Goal: Find specific page/section: Find specific page/section

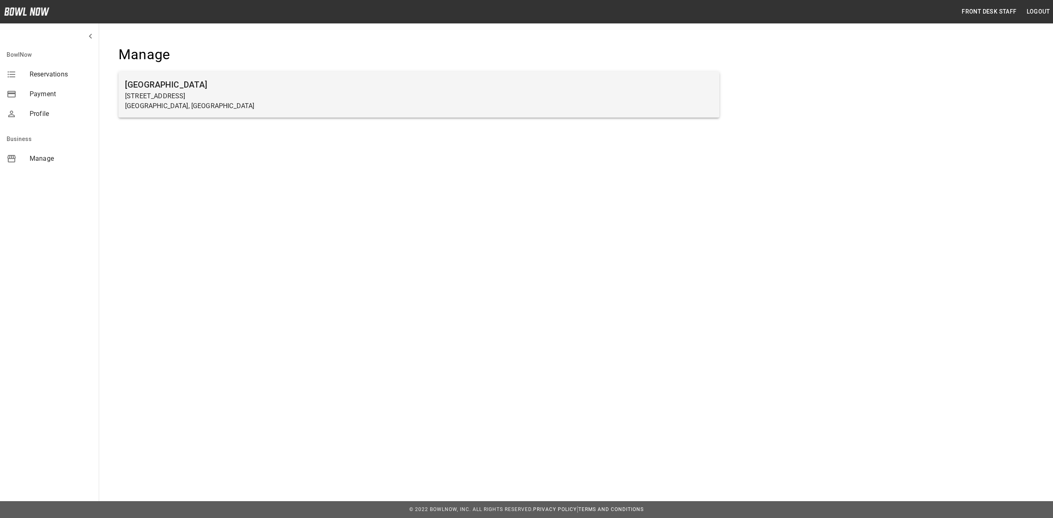
click at [290, 81] on h6 "[GEOGRAPHIC_DATA]" at bounding box center [419, 84] width 588 height 13
click at [528, 88] on h6 "[GEOGRAPHIC_DATA]" at bounding box center [419, 84] width 588 height 13
click at [442, 93] on p "[STREET_ADDRESS]" at bounding box center [419, 96] width 588 height 10
click at [189, 104] on p "[GEOGRAPHIC_DATA], [GEOGRAPHIC_DATA]" at bounding box center [419, 106] width 588 height 10
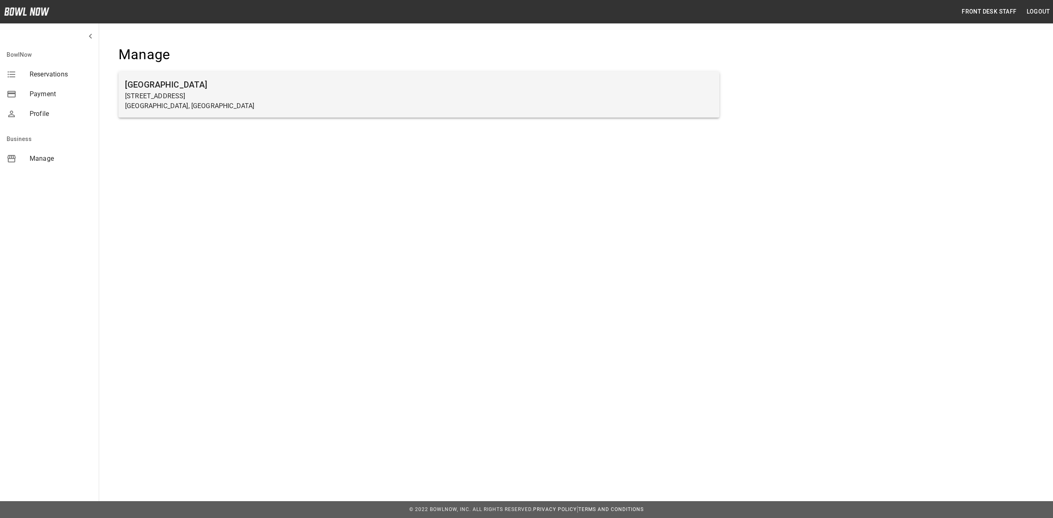
click at [709, 100] on p "[STREET_ADDRESS]" at bounding box center [419, 96] width 588 height 10
drag, startPoint x: 709, startPoint y: 100, endPoint x: 599, endPoint y: 109, distance: 110.6
click at [676, 111] on div "[GEOGRAPHIC_DATA] [STREET_ADDRESS]" at bounding box center [418, 95] width 601 height 46
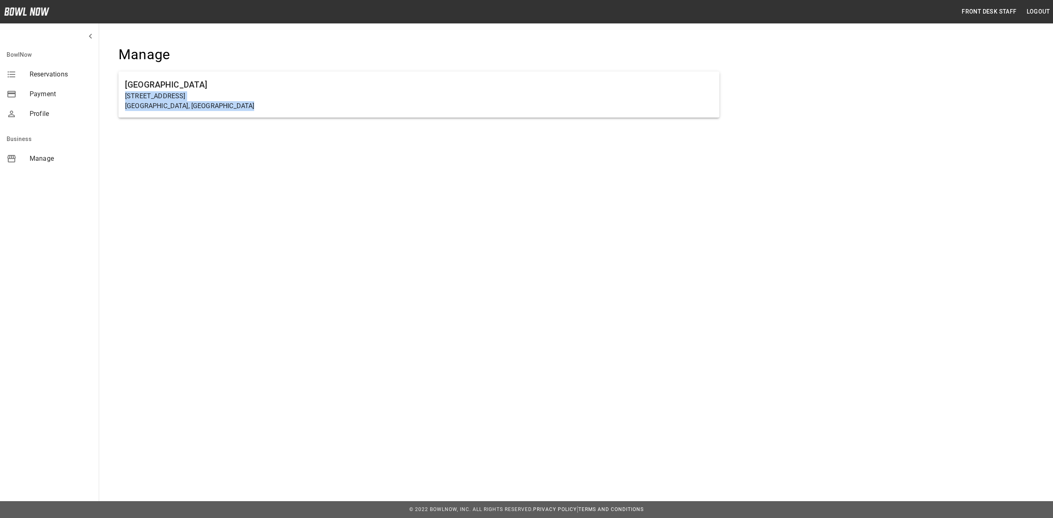
click at [235, 160] on div "Front Desk Staff Logout BowlNow Reservations Payment Profile Business [GEOGRAPH…" at bounding box center [526, 96] width 1053 height 192
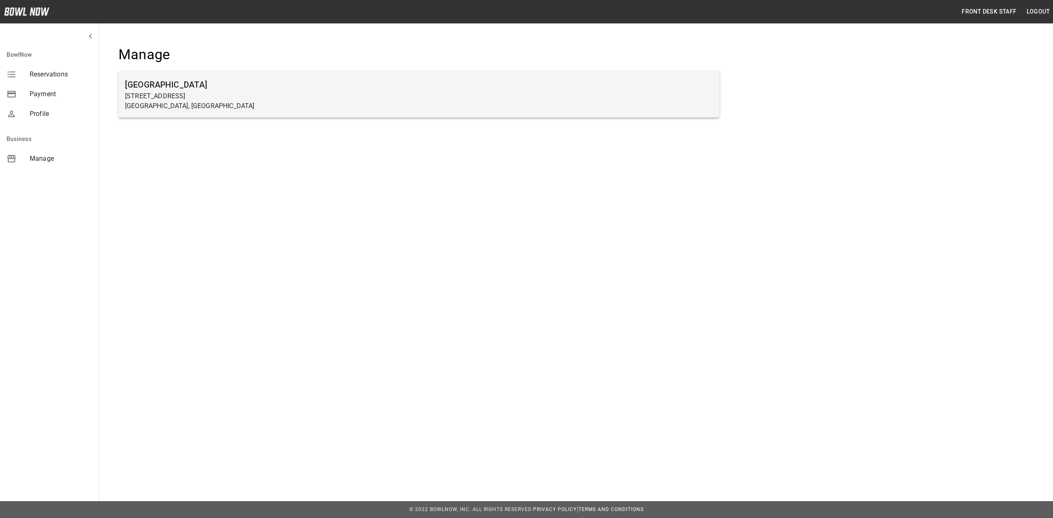
click at [168, 81] on h6 "[GEOGRAPHIC_DATA]" at bounding box center [419, 84] width 588 height 13
